Goal: Task Accomplishment & Management: Complete application form

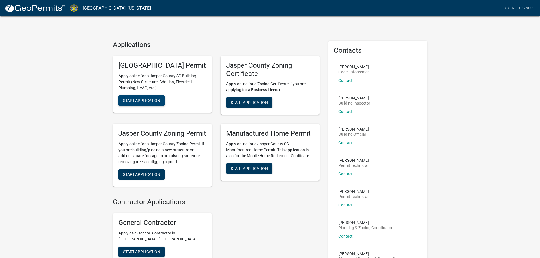
click at [152, 103] on span "Start Application" at bounding box center [141, 100] width 37 height 5
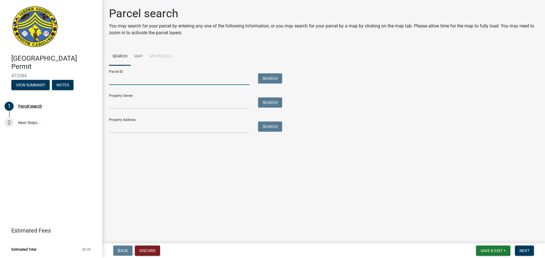
click at [149, 81] on input "Parcel ID:" at bounding box center [179, 79] width 140 height 12
click at [160, 130] on input "Property Address:" at bounding box center [179, 128] width 140 height 12
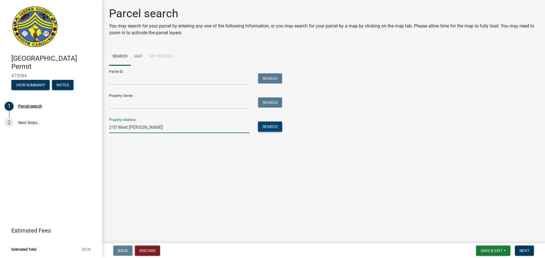
type input "210 West [PERSON_NAME]"
click at [277, 125] on button "Search" at bounding box center [270, 127] width 24 height 10
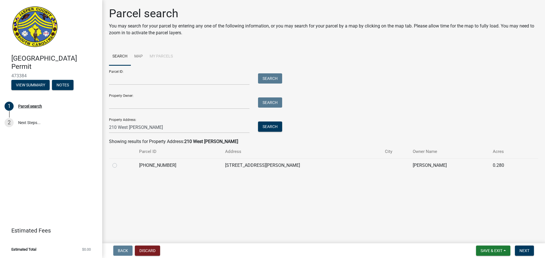
click at [119, 162] on label at bounding box center [119, 162] width 0 height 0
click at [119, 165] on input "radio" at bounding box center [121, 164] width 4 height 4
radio input "true"
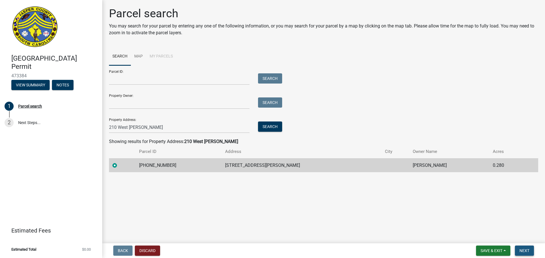
click at [525, 249] on span "Next" at bounding box center [524, 251] width 10 height 5
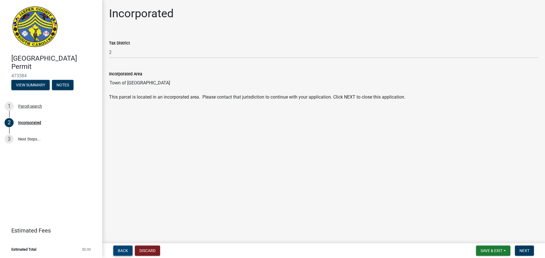
click at [124, 251] on span "Back" at bounding box center [123, 251] width 10 height 5
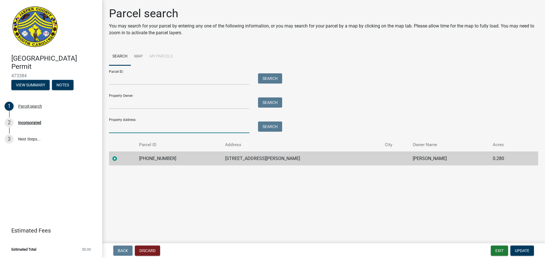
click at [145, 129] on input "Property Address:" at bounding box center [179, 128] width 140 height 12
click at [119, 155] on label at bounding box center [119, 155] width 0 height 0
click at [119, 159] on input "radio" at bounding box center [121, 157] width 4 height 4
click at [140, 252] on button "Discard" at bounding box center [147, 251] width 25 height 10
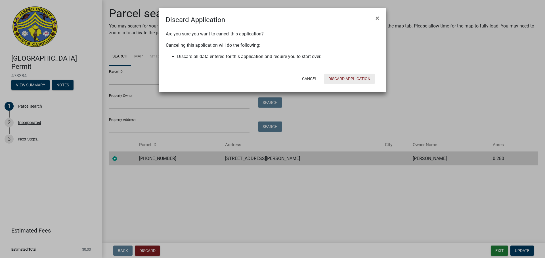
click at [342, 79] on button "Discard Application" at bounding box center [349, 79] width 51 height 10
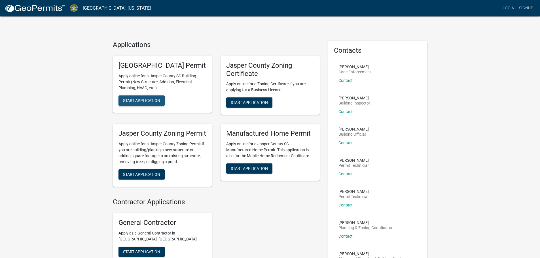
click at [141, 105] on button "Start Application" at bounding box center [142, 101] width 46 height 10
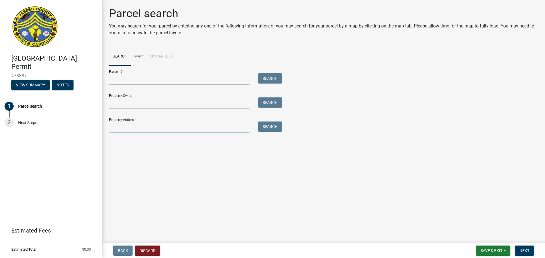
click at [201, 125] on input "Property Address:" at bounding box center [179, 128] width 140 height 12
type input "[STREET_ADDRESS][PERSON_NAME]"
click at [261, 128] on button "Search" at bounding box center [270, 127] width 24 height 10
